Goal: Transaction & Acquisition: Subscribe to service/newsletter

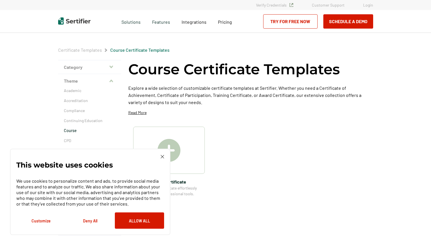
click at [369, 5] on link "Login" at bounding box center [368, 5] width 10 height 5
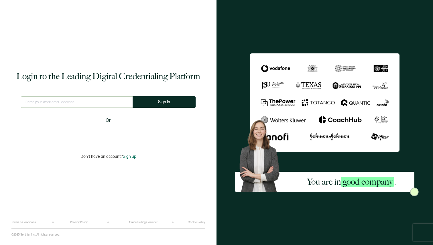
click at [85, 103] on input "text" at bounding box center [77, 101] width 112 height 11
type input "[EMAIL_ADDRESS][DOMAIN_NAME]"
click at [171, 100] on button "Sign In" at bounding box center [164, 101] width 63 height 11
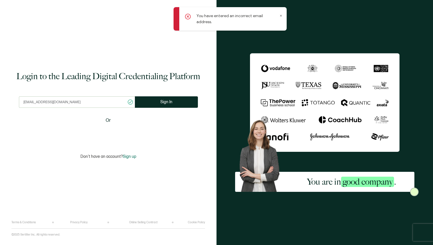
click at [135, 154] on span "Sign up" at bounding box center [129, 156] width 13 height 5
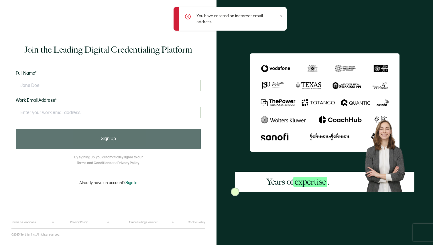
click at [107, 79] on div at bounding box center [108, 85] width 185 height 17
click at [105, 86] on input "text" at bounding box center [108, 85] width 185 height 11
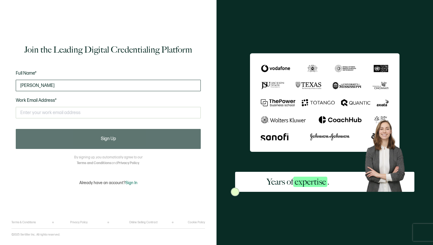
type input "[PERSON_NAME]"
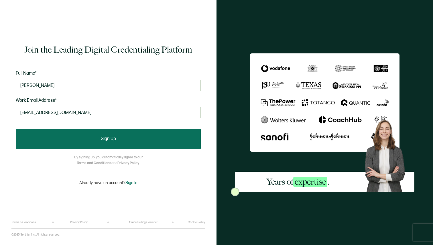
type input "[EMAIL_ADDRESS][DOMAIN_NAME]"
click at [112, 139] on span "Sign Up" at bounding box center [108, 139] width 15 height 5
